Goal: Task Accomplishment & Management: Manage account settings

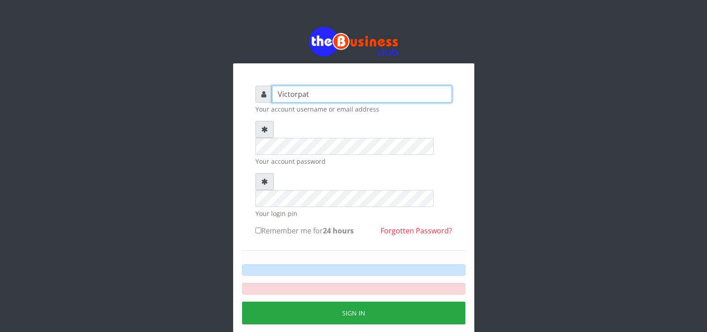
click at [308, 86] on input "Victorpat" at bounding box center [362, 94] width 180 height 17
drag, startPoint x: 316, startPoint y: 73, endPoint x: 176, endPoint y: 80, distance: 141.0
click at [176, 80] on div "Victorpat Your account username or email address Your account password Your log…" at bounding box center [353, 202] width 509 height 404
type input "[EMAIL_ADDRESS][DOMAIN_NAME]"
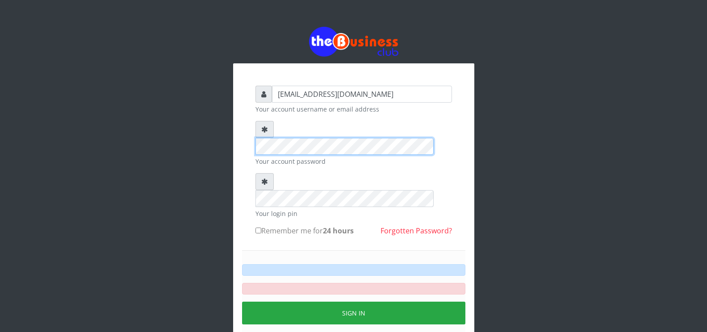
click at [72, 123] on div "[EMAIL_ADDRESS][DOMAIN_NAME] Your account username or email address Your accoun…" at bounding box center [353, 202] width 707 height 404
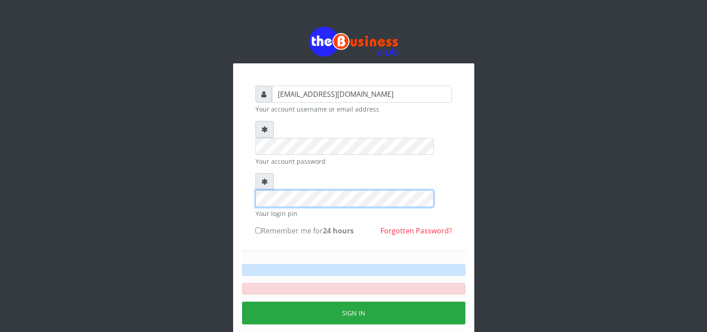
click at [181, 160] on div "[EMAIL_ADDRESS][DOMAIN_NAME] Your account username or email address Your accoun…" at bounding box center [353, 202] width 509 height 404
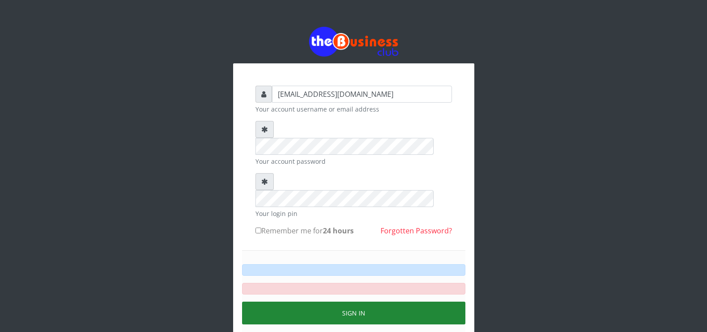
click at [332, 302] on button "Sign in" at bounding box center [353, 313] width 223 height 23
click at [356, 302] on button "Sign in" at bounding box center [353, 313] width 223 height 23
click at [345, 302] on button "Sign in" at bounding box center [353, 313] width 223 height 23
click at [367, 302] on button "Sign in" at bounding box center [353, 313] width 223 height 23
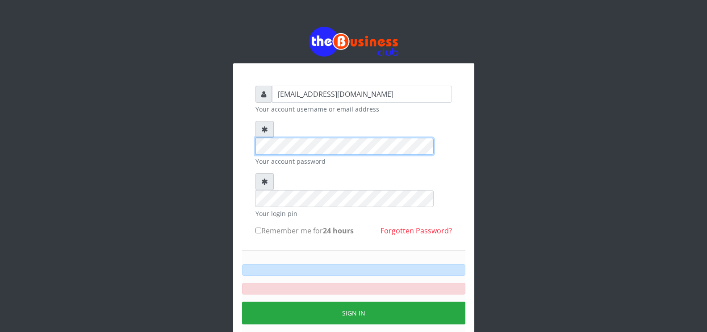
click at [251, 113] on div "[EMAIL_ADDRESS][DOMAIN_NAME] Your account username or email address Your accoun…" at bounding box center [354, 223] width 214 height 292
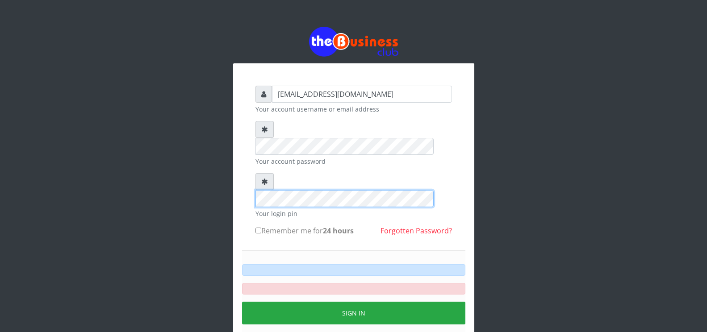
click at [153, 149] on div "[EMAIL_ADDRESS][DOMAIN_NAME] Your account username or email address Your accoun…" at bounding box center [353, 202] width 509 height 404
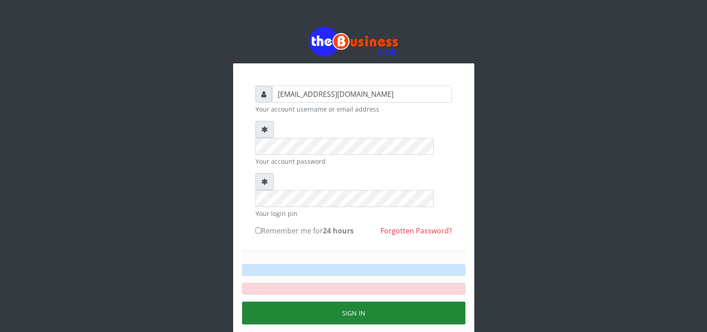
click at [341, 302] on button "Sign in" at bounding box center [353, 313] width 223 height 23
click at [350, 302] on button "Sign in" at bounding box center [353, 313] width 223 height 23
click at [348, 302] on button "Sign in" at bounding box center [353, 313] width 223 height 23
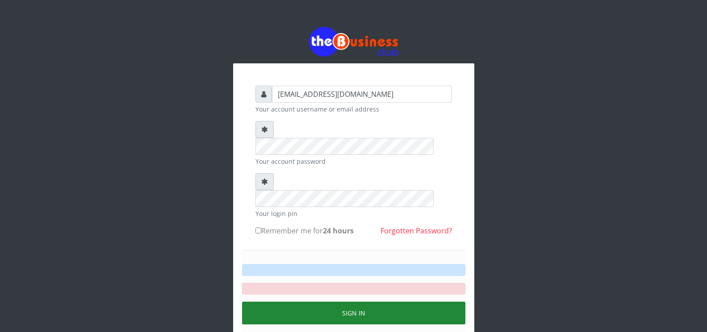
click at [348, 302] on button "Sign in" at bounding box center [353, 313] width 223 height 23
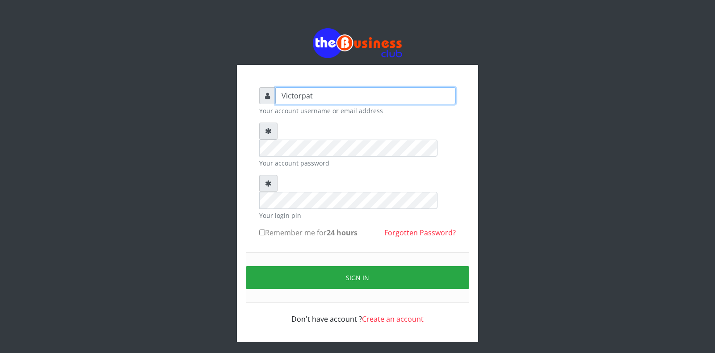
drag, startPoint x: 348, startPoint y: 98, endPoint x: 250, endPoint y: 109, distance: 98.5
click at [250, 109] on div "Victorpat Your account username or email address Your account password Your log…" at bounding box center [357, 203] width 241 height 277
type input "[EMAIL_ADDRESS][DOMAIN_NAME]"
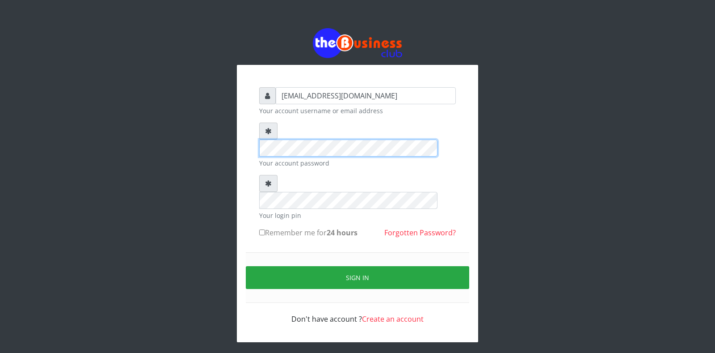
click at [192, 144] on div "[EMAIL_ADDRESS][DOMAIN_NAME] Your account username or email address Your accoun…" at bounding box center [357, 185] width 509 height 370
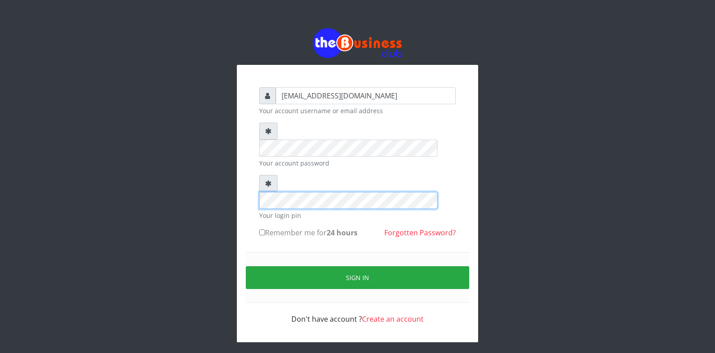
click at [210, 183] on div "[EMAIL_ADDRESS][DOMAIN_NAME] Your account username or email address Your accoun…" at bounding box center [357, 185] width 509 height 370
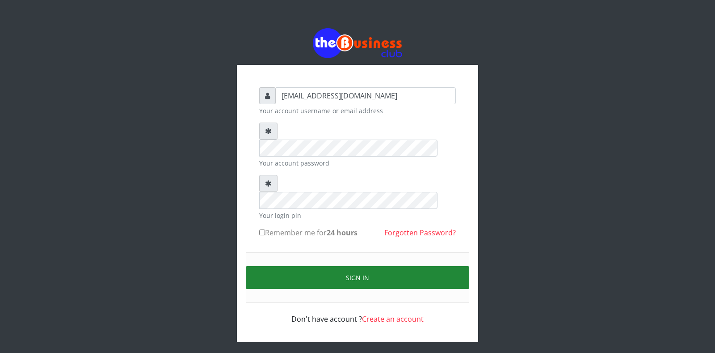
click at [369, 266] on button "Sign in" at bounding box center [357, 277] width 223 height 23
